Goal: Communication & Community: Answer question/provide support

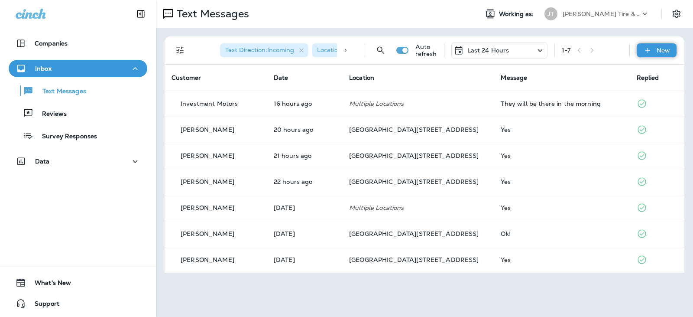
click at [670, 49] on div "New" at bounding box center [657, 50] width 40 height 14
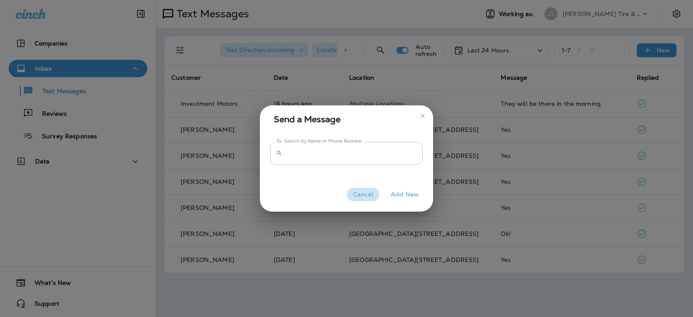
click at [361, 194] on button "Cancel" at bounding box center [363, 194] width 32 height 13
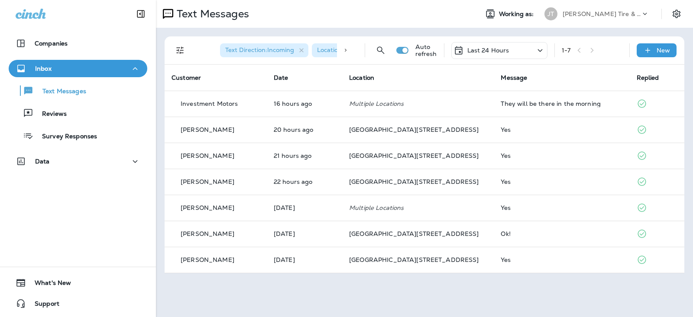
click at [519, 49] on div "Last 24 Hours" at bounding box center [499, 50] width 96 height 17
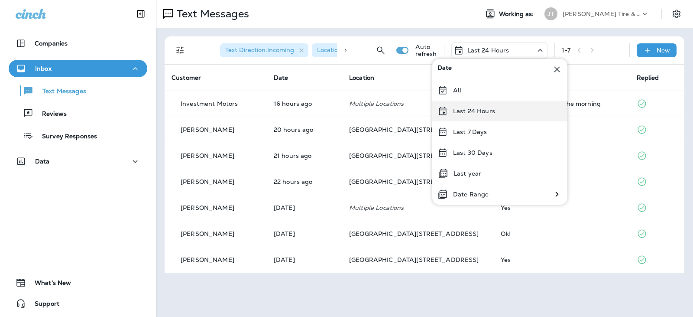
click at [497, 113] on div "Last 24 Hours" at bounding box center [499, 110] width 135 height 21
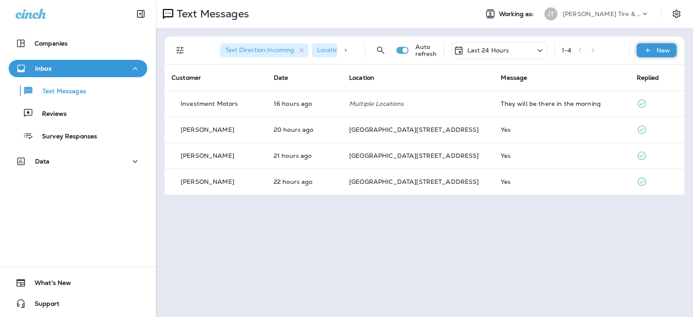
click at [644, 49] on icon at bounding box center [647, 50] width 9 height 9
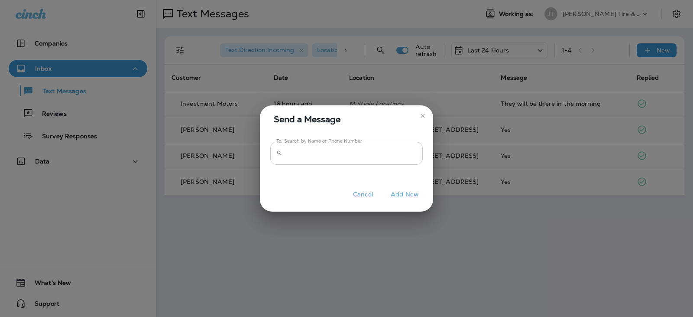
click at [382, 158] on input "To: Search by Name or Phone Number" at bounding box center [354, 153] width 137 height 23
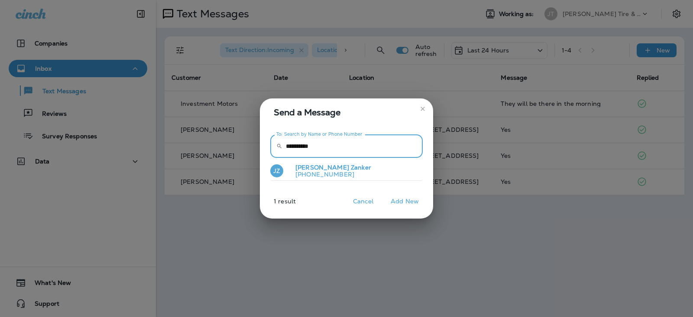
type input "**********"
click at [308, 167] on span "[PERSON_NAME]" at bounding box center [322, 167] width 54 height 8
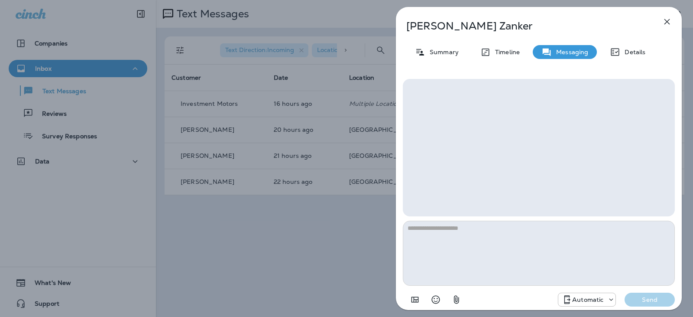
click at [482, 266] on textarea at bounding box center [539, 252] width 272 height 65
click at [607, 298] on icon at bounding box center [611, 299] width 9 height 9
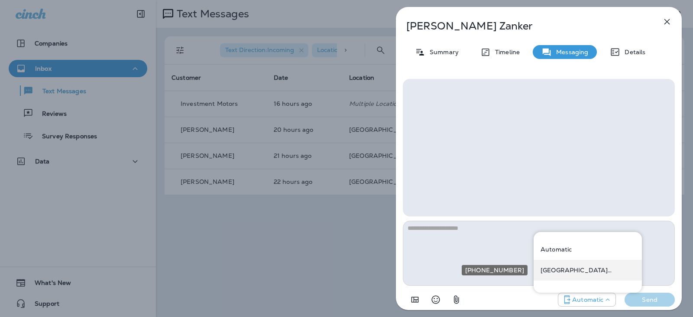
click at [570, 269] on p "[GEOGRAPHIC_DATA][STREET_ADDRESS] ([STREET_ADDRESS])" at bounding box center [588, 269] width 94 height 7
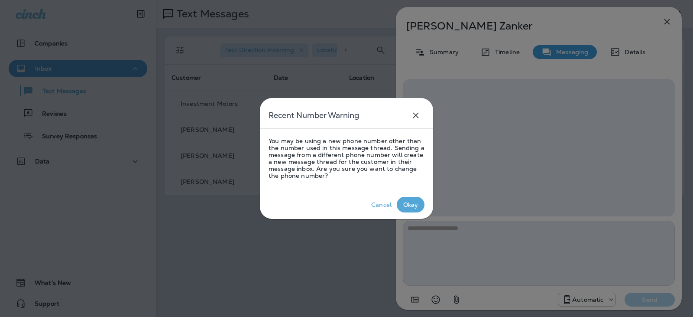
click at [412, 199] on button "Okay" at bounding box center [411, 205] width 28 height 16
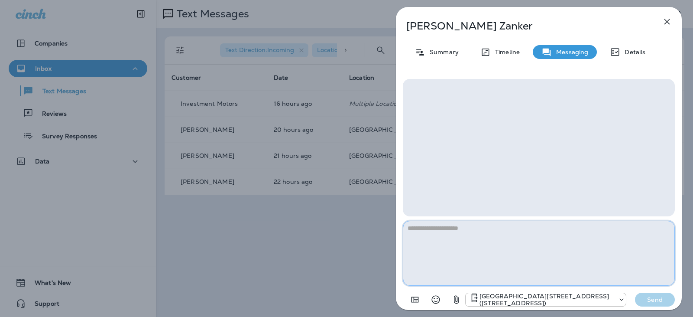
click at [436, 250] on textarea at bounding box center [539, 252] width 272 height 65
type textarea "*"
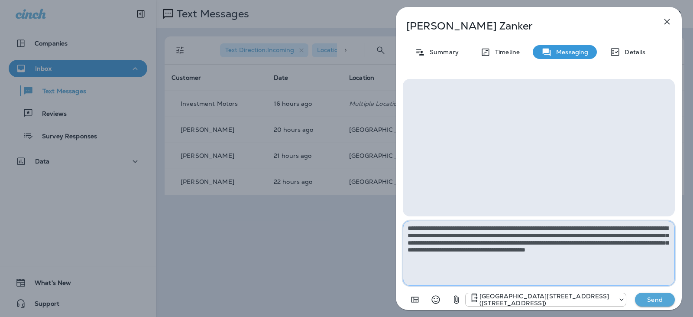
type textarea "**********"
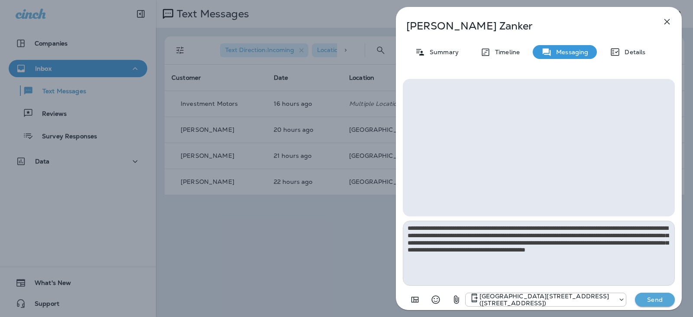
click at [660, 298] on p "Send" at bounding box center [655, 299] width 36 height 8
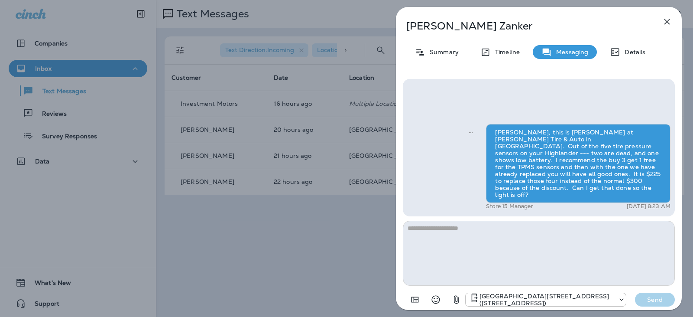
click at [667, 23] on icon "button" at bounding box center [667, 22] width 6 height 6
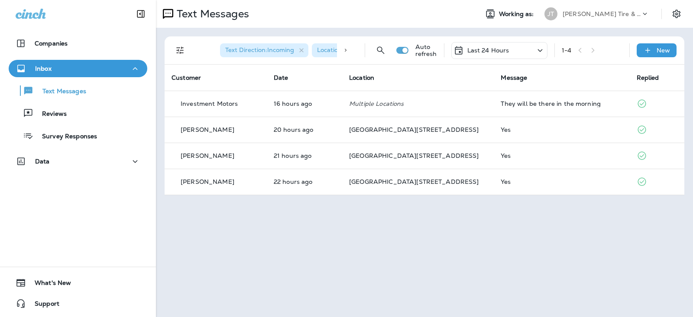
click at [515, 50] on div "Last 24 Hours" at bounding box center [499, 50] width 96 height 17
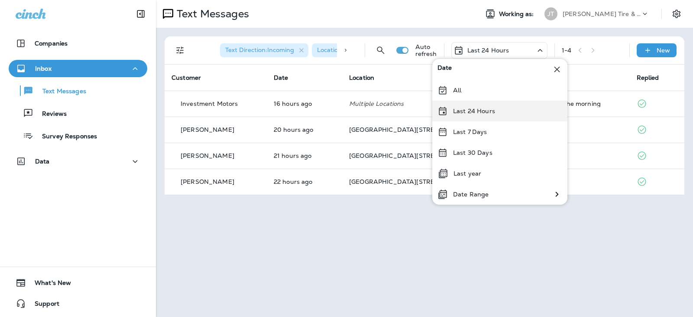
click at [485, 107] on div "Last 24 Hours" at bounding box center [499, 110] width 135 height 21
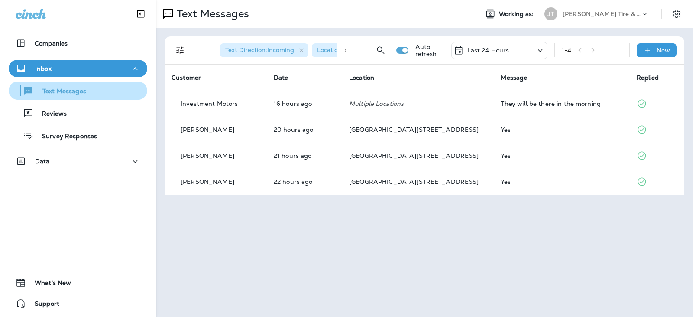
click at [32, 94] on icon "button" at bounding box center [28, 90] width 11 height 10
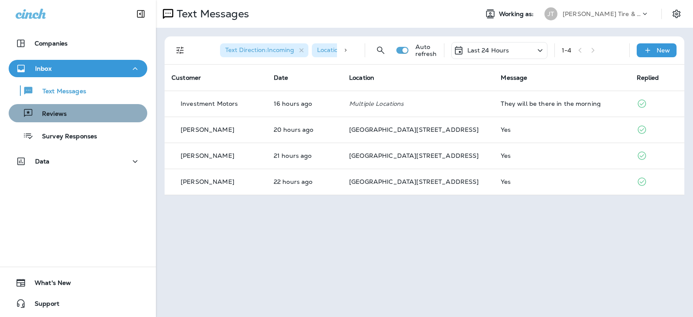
click at [78, 113] on div "Reviews" at bounding box center [78, 113] width 132 height 13
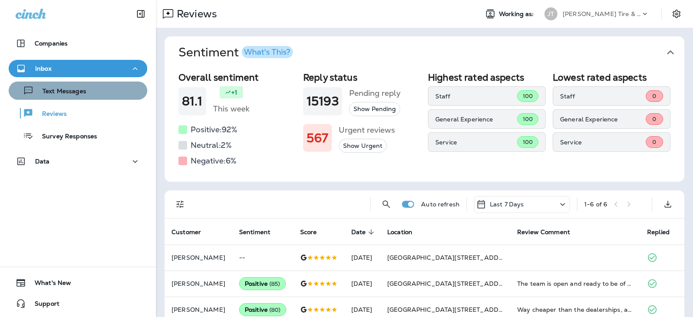
click at [78, 91] on p "Text Messages" at bounding box center [60, 91] width 52 height 8
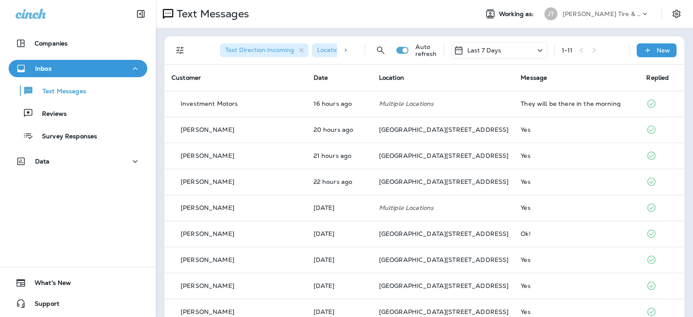
click at [516, 53] on div "Last 7 Days" at bounding box center [499, 50] width 96 height 17
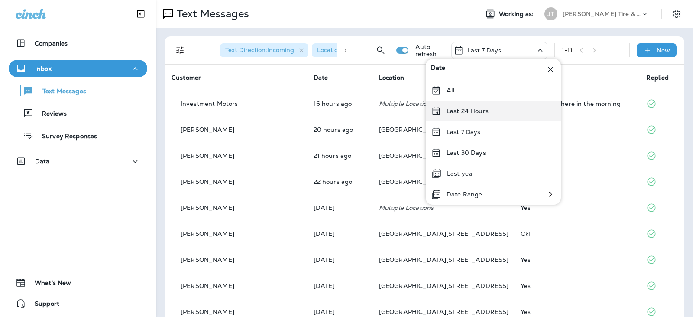
click at [477, 107] on p "Last 24 Hours" at bounding box center [468, 110] width 42 height 7
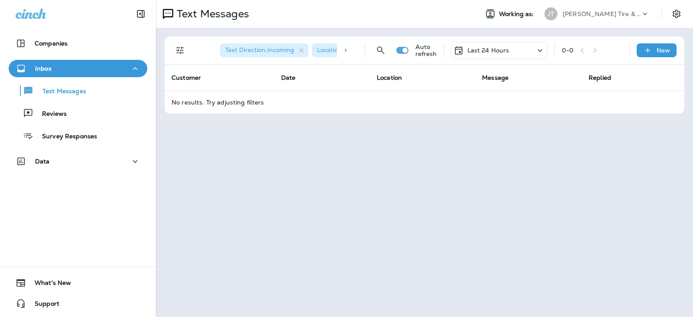
click at [522, 46] on div "Last 24 Hours" at bounding box center [499, 50] width 96 height 17
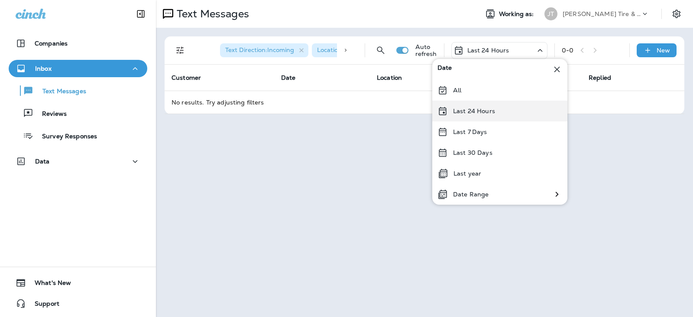
click at [485, 107] on p "Last 24 Hours" at bounding box center [474, 110] width 42 height 7
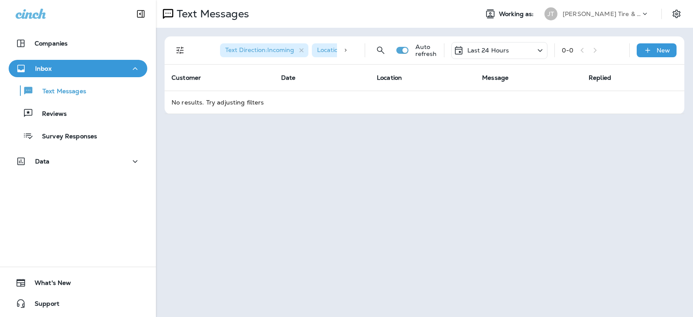
click at [514, 51] on div "Last 24 Hours" at bounding box center [499, 50] width 96 height 17
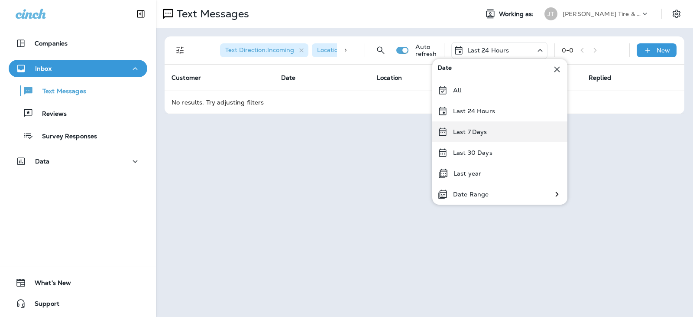
click at [488, 127] on div "Last 7 Days" at bounding box center [499, 131] width 135 height 21
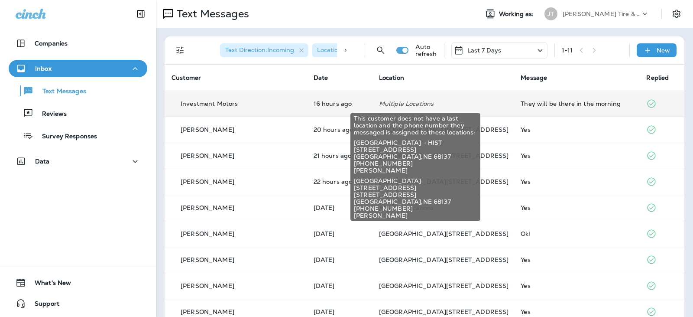
click at [444, 101] on p "Multiple Locations" at bounding box center [443, 103] width 128 height 7
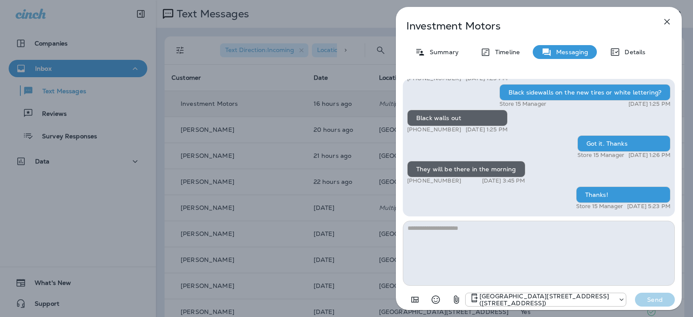
click at [531, 235] on textarea at bounding box center [539, 252] width 272 height 65
type textarea "*"
click at [666, 18] on icon "button" at bounding box center [667, 21] width 10 height 10
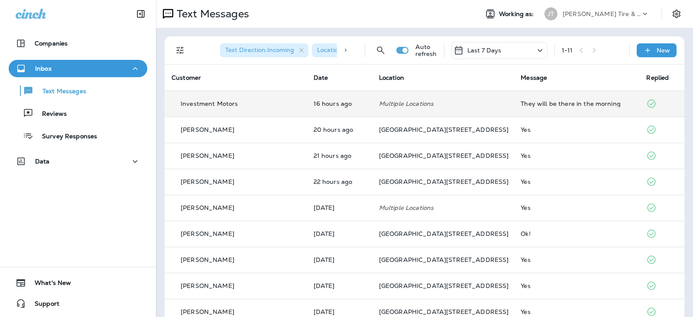
click at [491, 42] on div "Text Direction : Incoming Location : [GEOGRAPHIC_DATA] Auto refresh Last 7 Days…" at bounding box center [426, 50] width 509 height 28
click at [492, 45] on div "Last 7 Days" at bounding box center [499, 50] width 96 height 17
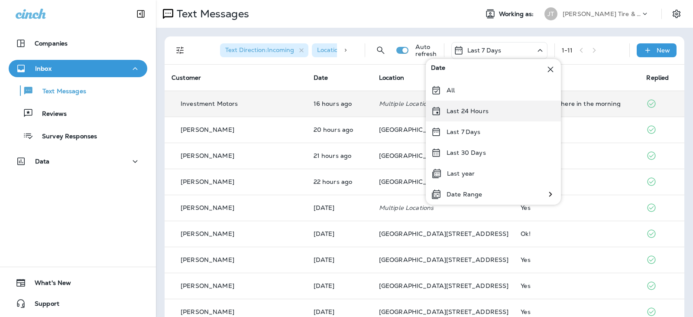
click at [482, 105] on div "Last 24 Hours" at bounding box center [493, 110] width 135 height 21
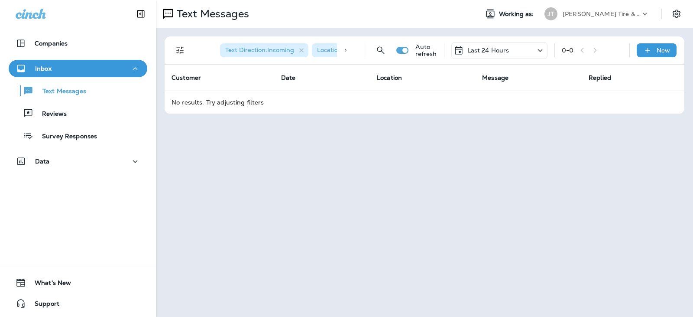
click at [483, 52] on p "Last 24 Hours" at bounding box center [488, 50] width 42 height 7
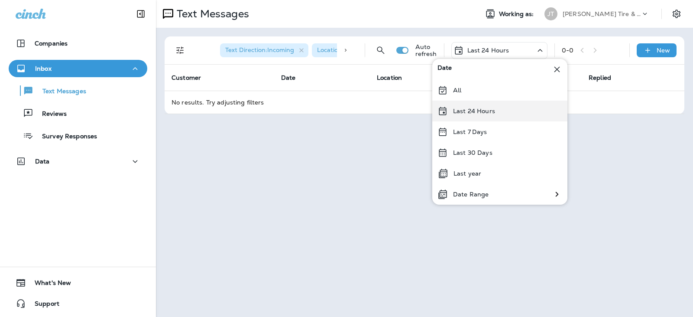
click at [476, 105] on div "Last 24 Hours" at bounding box center [499, 110] width 135 height 21
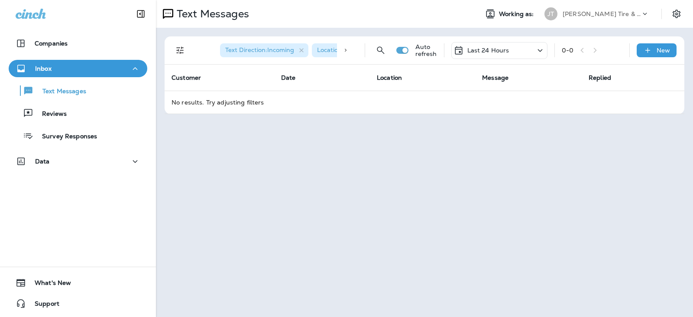
click at [462, 52] on icon at bounding box center [458, 50] width 7 height 8
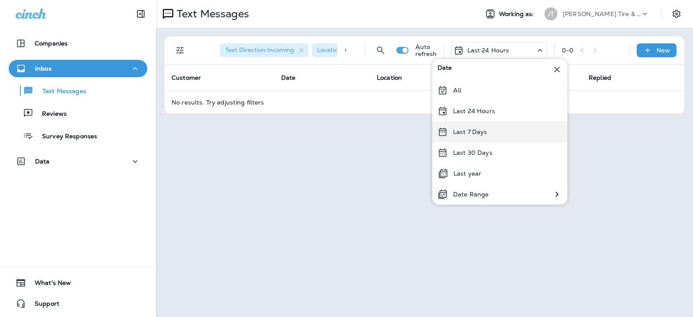
click at [465, 140] on div "Last 7 Days" at bounding box center [499, 131] width 135 height 21
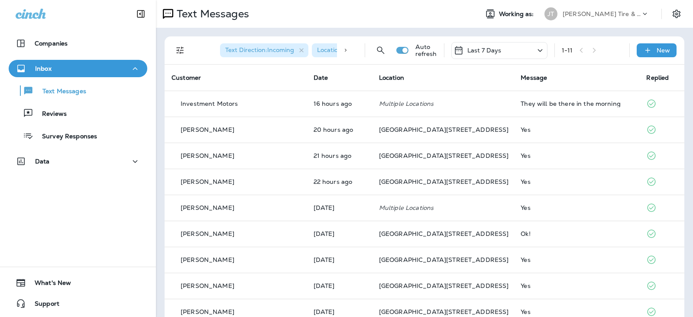
click at [491, 54] on div "Last 7 Days" at bounding box center [477, 50] width 48 height 10
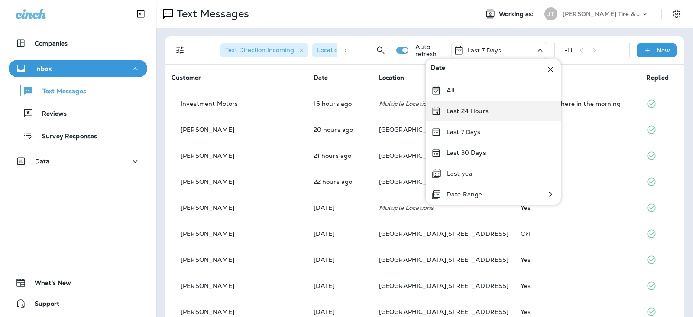
click at [476, 112] on p "Last 24 Hours" at bounding box center [468, 110] width 42 height 7
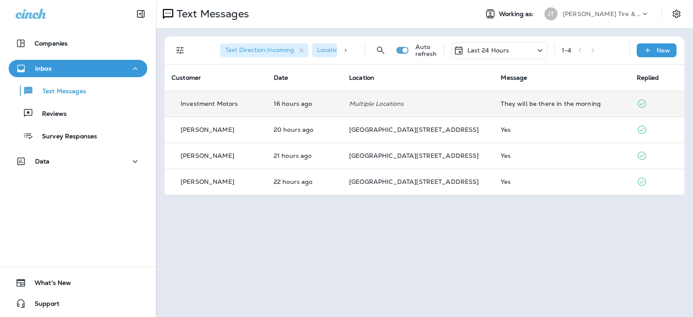
click at [494, 104] on td "They will be there in the morning" at bounding box center [562, 104] width 136 height 26
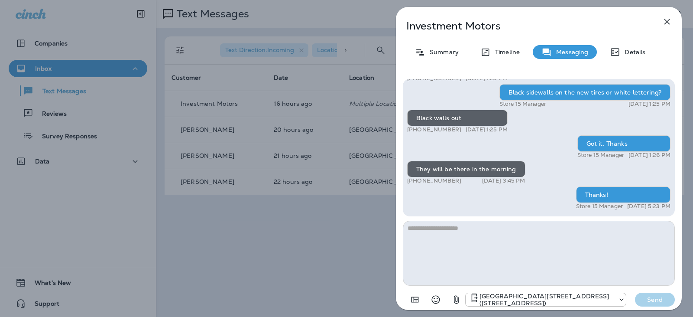
click at [463, 251] on textarea at bounding box center [539, 252] width 272 height 65
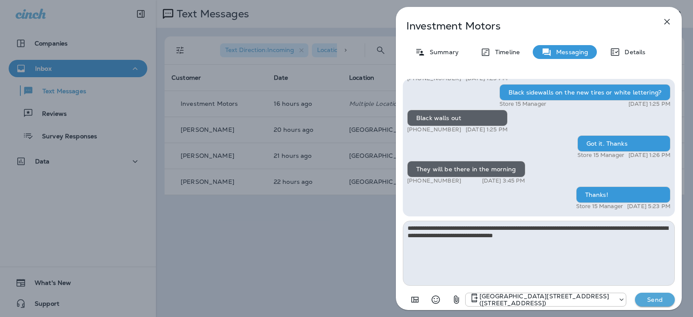
type textarea "**********"
click at [649, 298] on p "Send" at bounding box center [655, 299] width 36 height 8
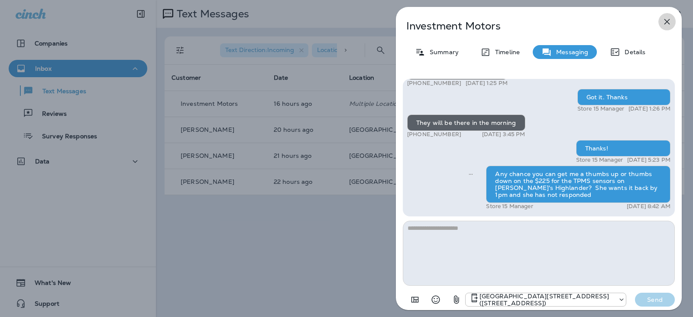
click at [663, 21] on icon "button" at bounding box center [667, 21] width 10 height 10
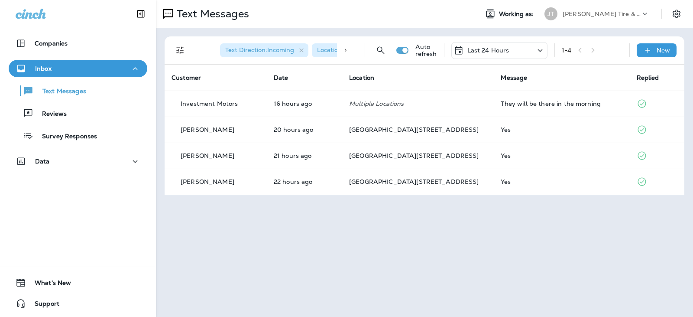
drag, startPoint x: 491, startPoint y: 48, endPoint x: 494, endPoint y: 56, distance: 8.8
click at [491, 49] on p "Last 24 Hours" at bounding box center [488, 50] width 42 height 7
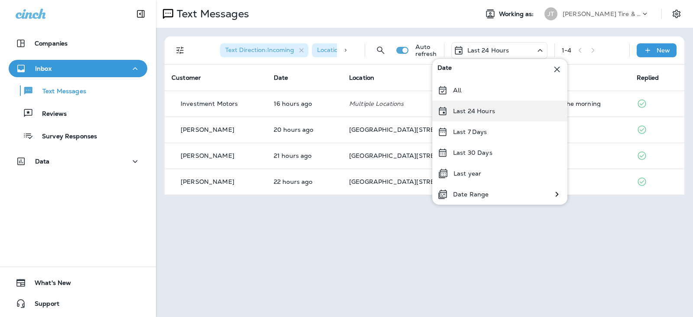
click at [484, 106] on div "Last 24 Hours" at bounding box center [499, 110] width 135 height 21
